Goal: Task Accomplishment & Management: Use online tool/utility

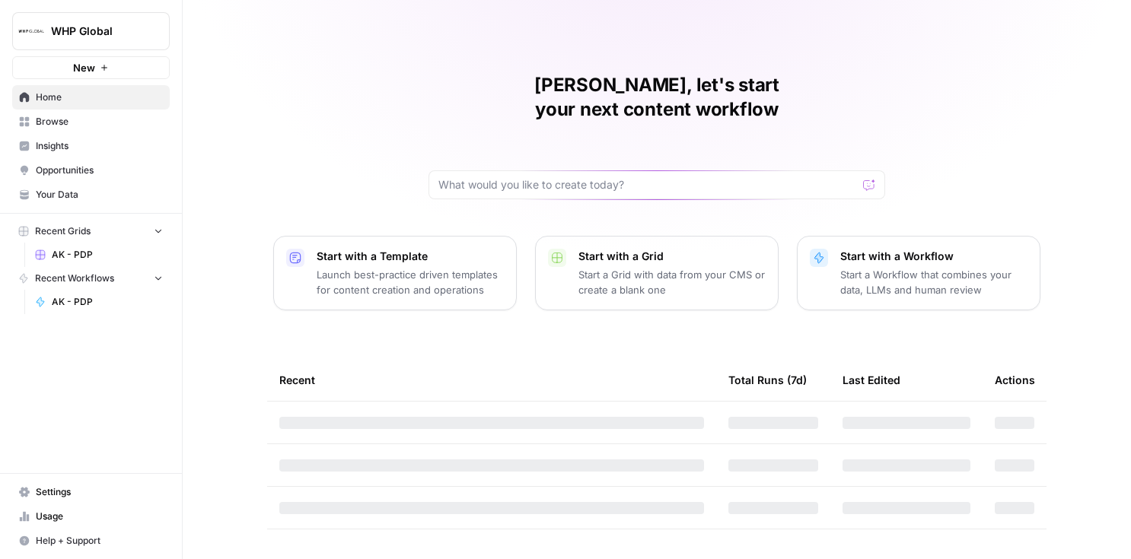
click at [88, 119] on span "Browse" at bounding box center [99, 122] width 127 height 14
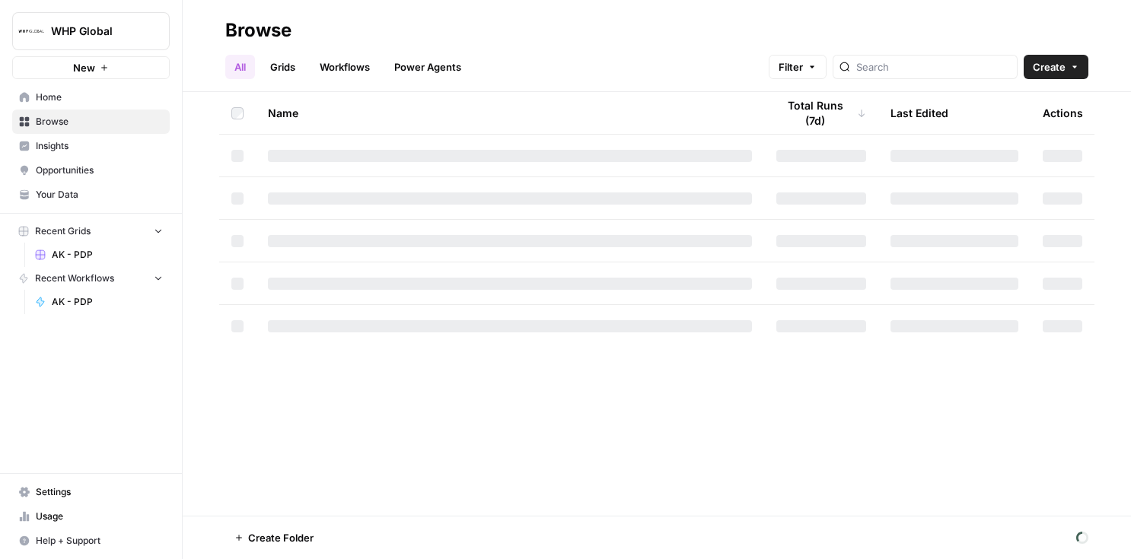
click at [284, 62] on link "Grids" at bounding box center [282, 67] width 43 height 24
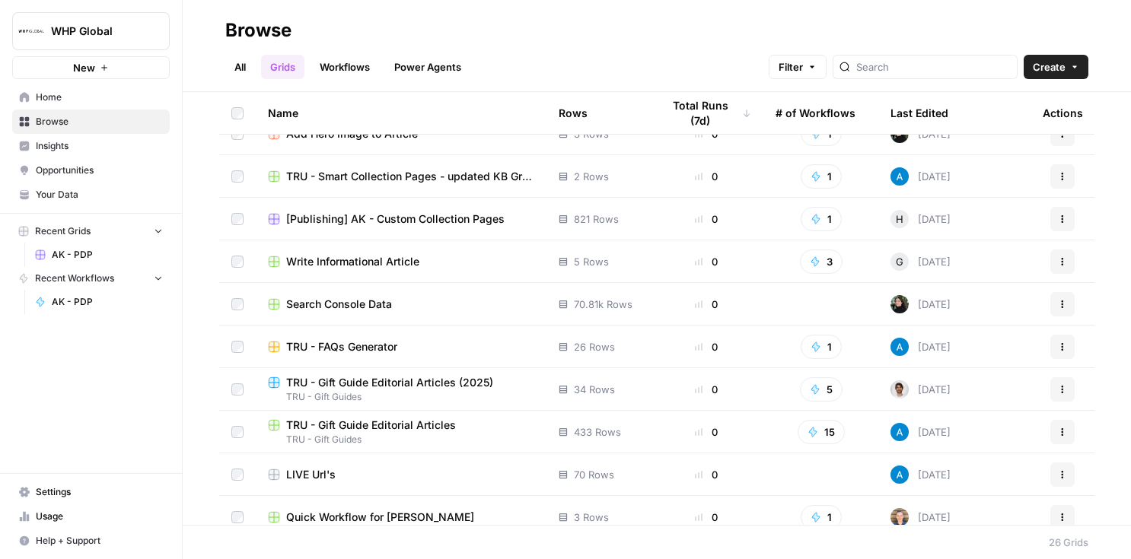
scroll to position [515, 0]
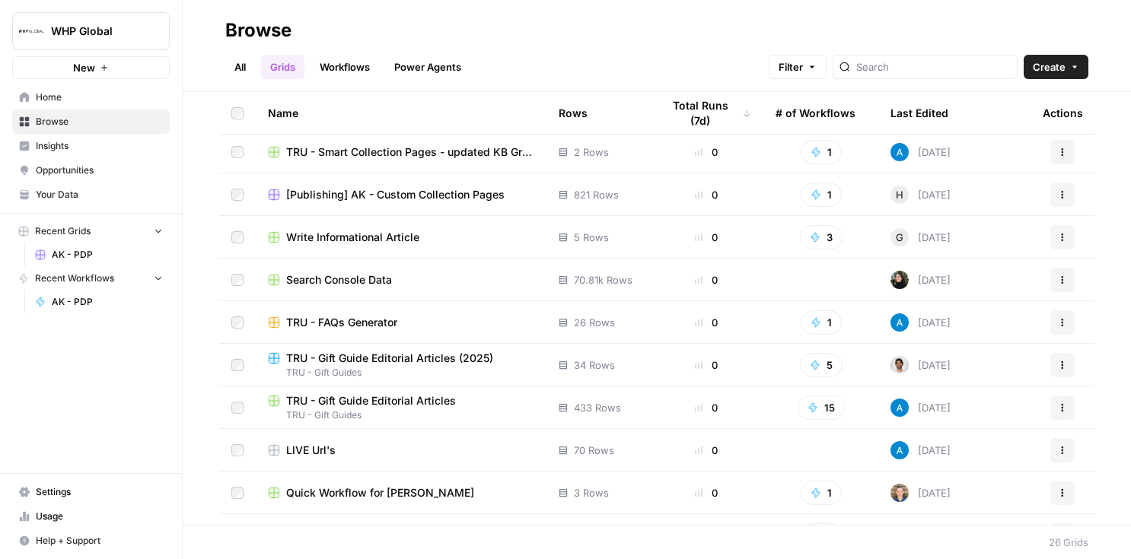
click at [413, 191] on span "[Publishing] AK - Custom Collection Pages" at bounding box center [395, 194] width 218 height 15
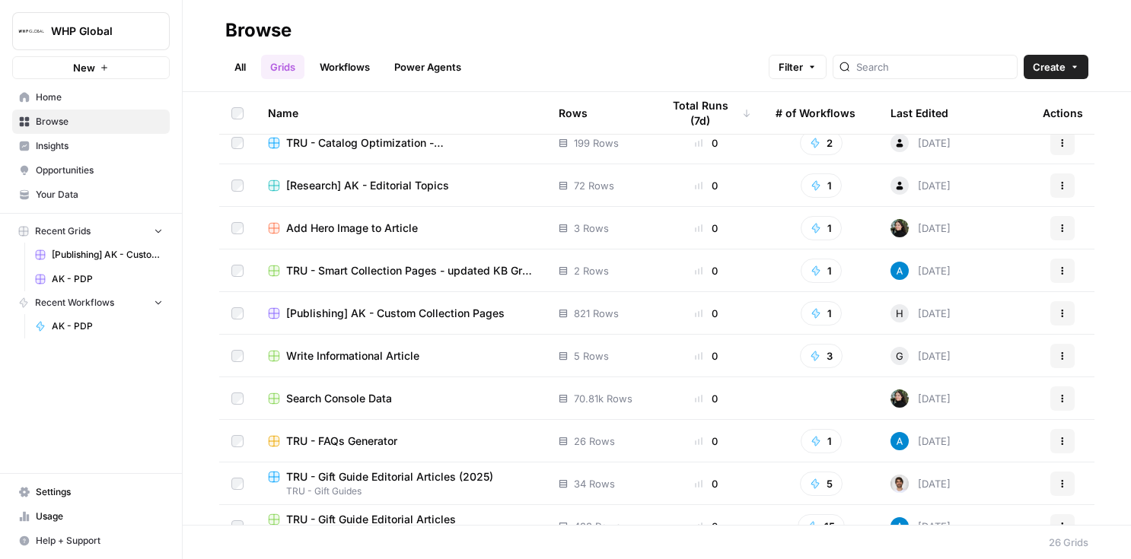
scroll to position [463, 0]
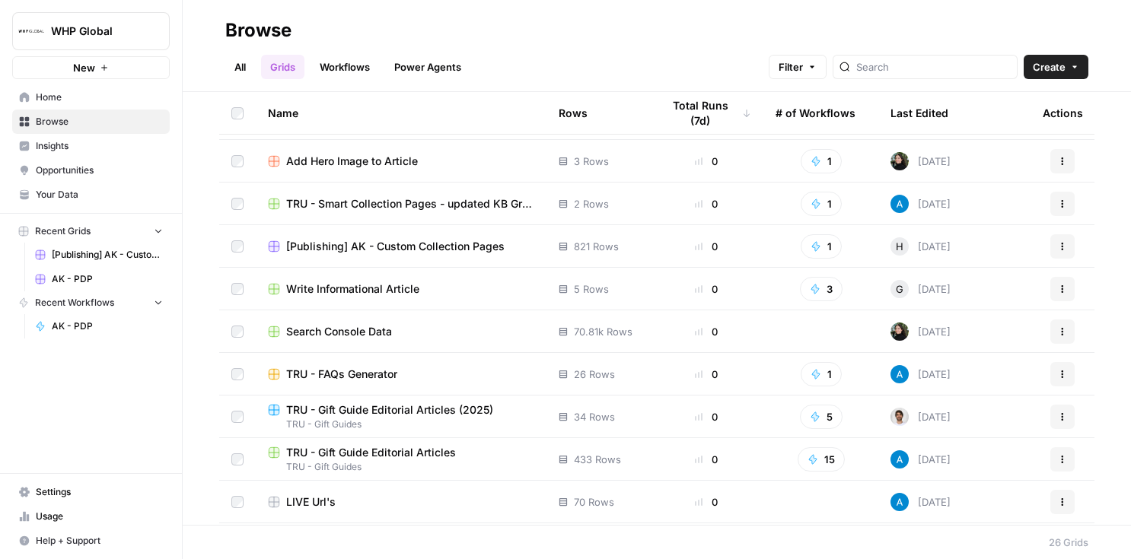
click at [402, 205] on span "TRU - Smart Collection Pages - updated KB Grid TEST" at bounding box center [410, 203] width 248 height 15
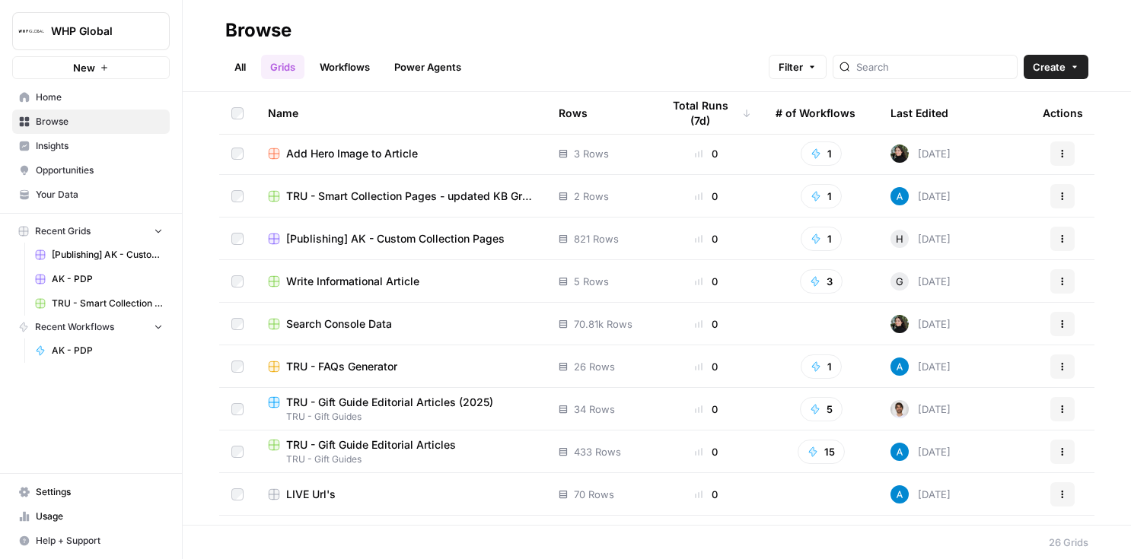
scroll to position [472, 0]
click at [429, 196] on span "TRU - Smart Collection Pages - updated KB Grid TEST" at bounding box center [410, 195] width 248 height 15
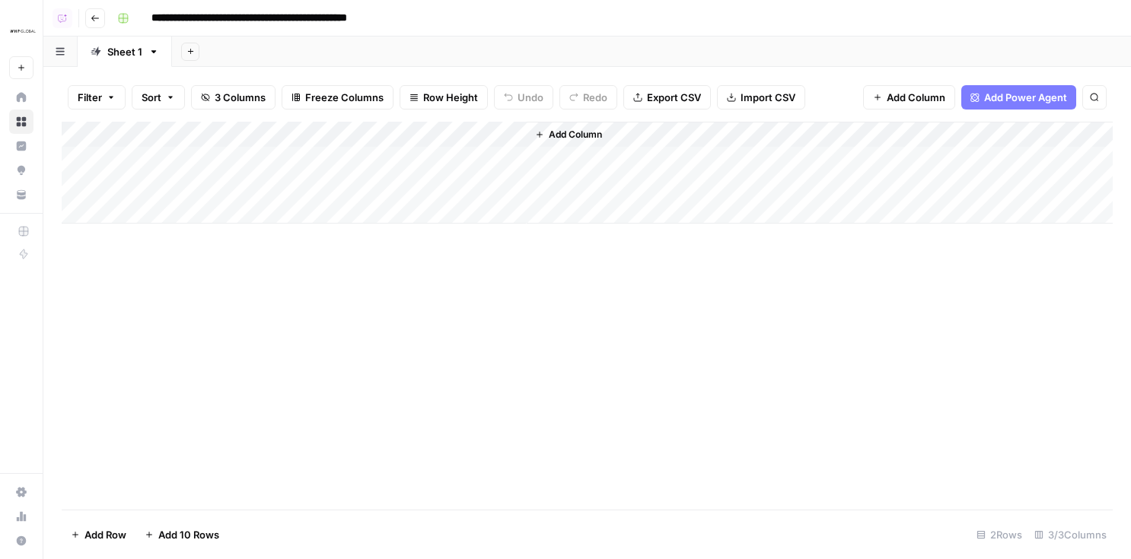
click at [495, 131] on div "Add Column" at bounding box center [587, 173] width 1051 height 102
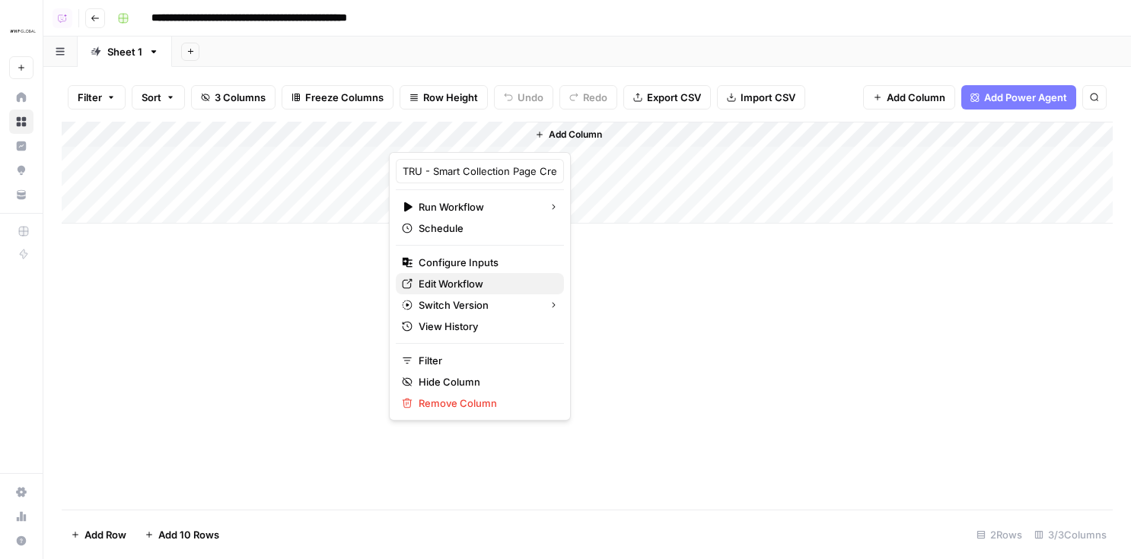
click at [475, 284] on span "Edit Workflow" at bounding box center [484, 283] width 133 height 15
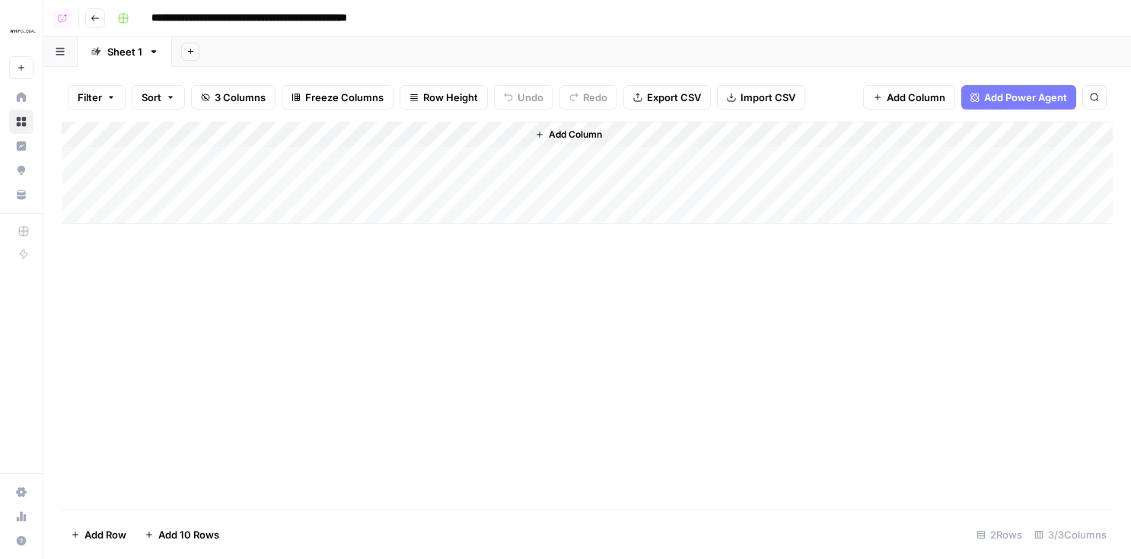
click at [25, 14] on button "WHP Global" at bounding box center [21, 31] width 24 height 38
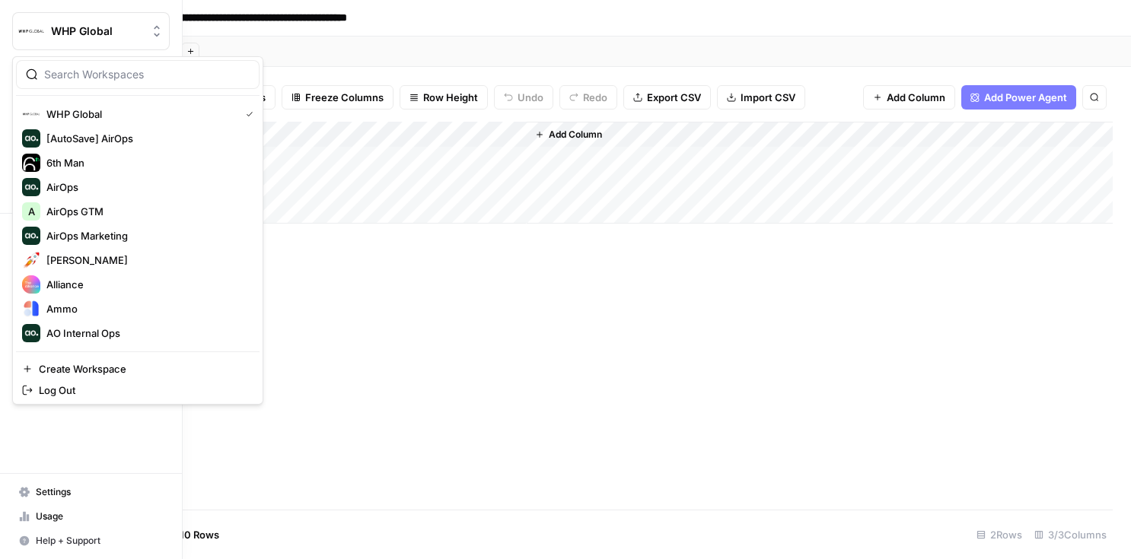
type input "r"
type input "trade"
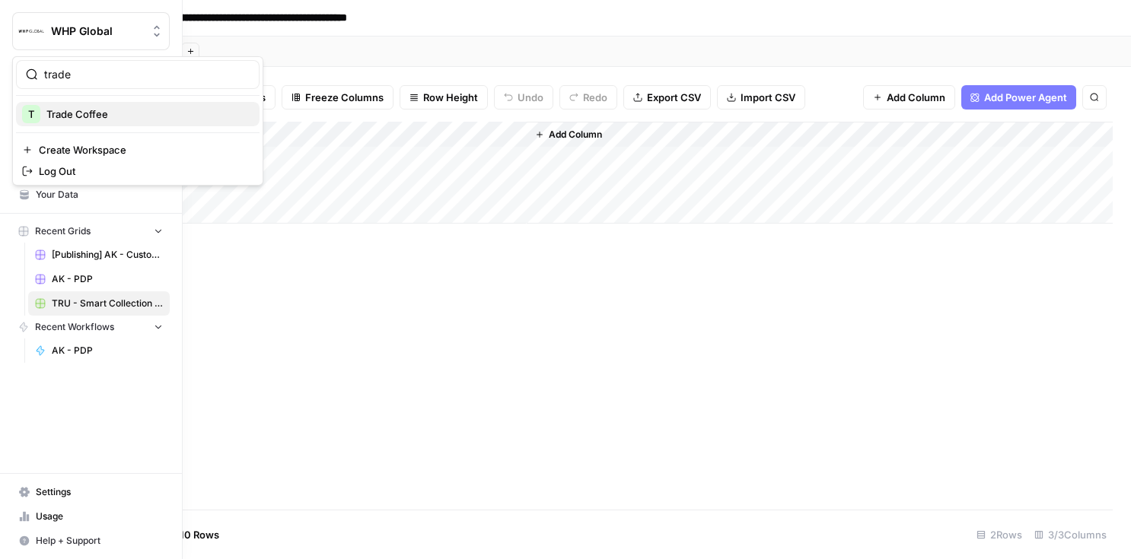
click at [82, 116] on span "Trade Coffee" at bounding box center [146, 114] width 201 height 15
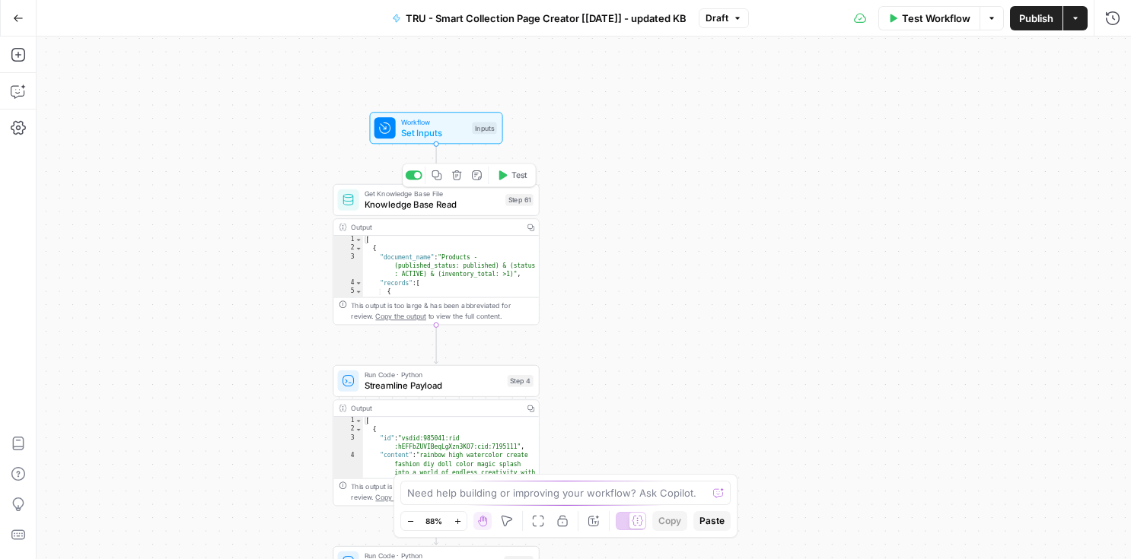
click at [450, 213] on div "Get Knowledge Base File Knowledge Base Read Step 61 Copy step Delete step Add N…" at bounding box center [435, 200] width 206 height 32
type input "Toys R Us - Updated Shopify Live Sync [preferred]"
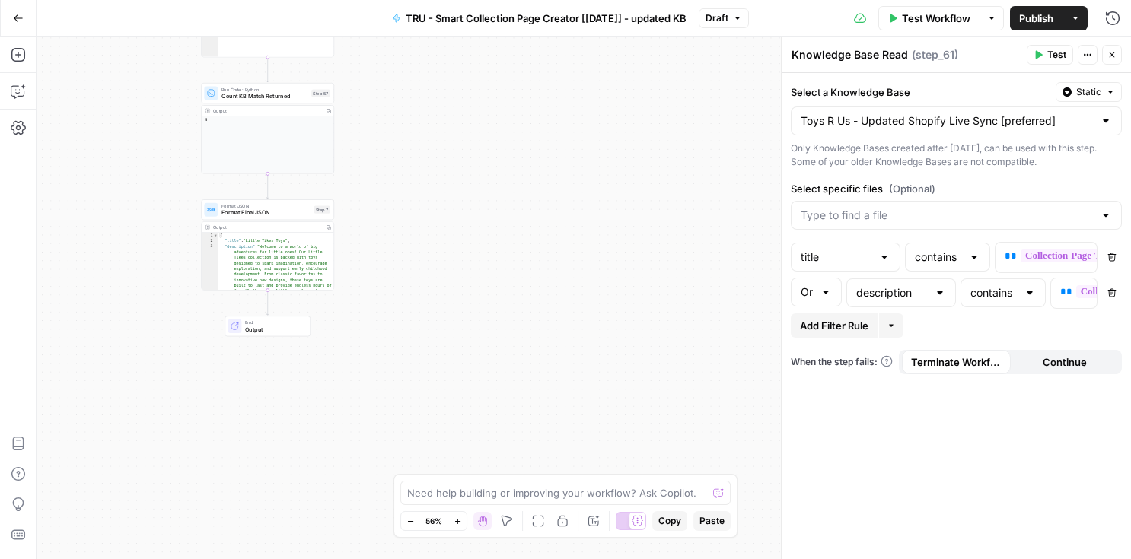
click at [24, 27] on button "Go Back" at bounding box center [18, 18] width 27 height 27
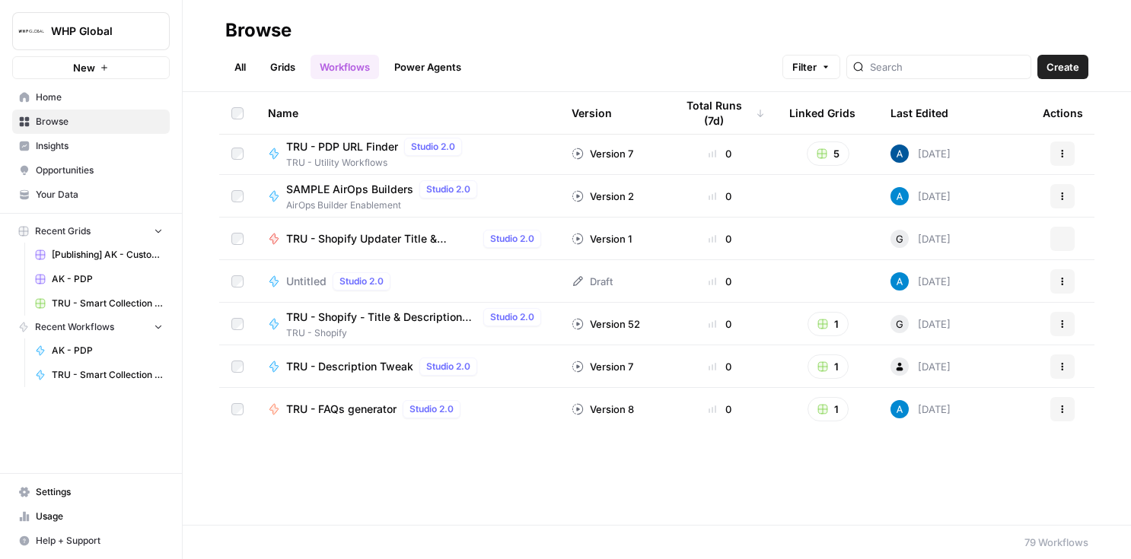
scroll to position [685, 0]
